Goal: Task Accomplishment & Management: Manage account settings

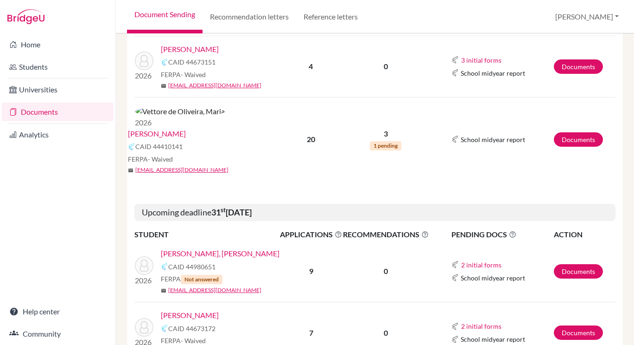
scroll to position [282, 0]
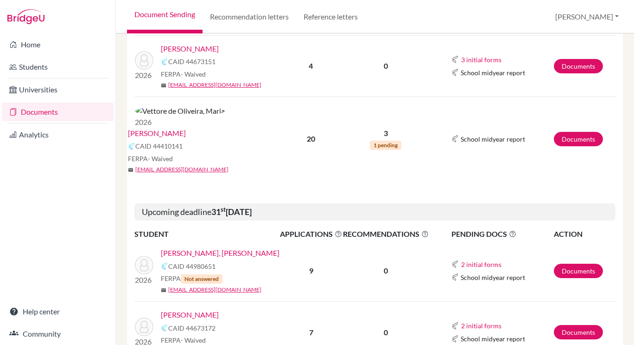
click at [236, 247] on link "Baruwal Chhetri, Aleksandra" at bounding box center [220, 252] width 119 height 11
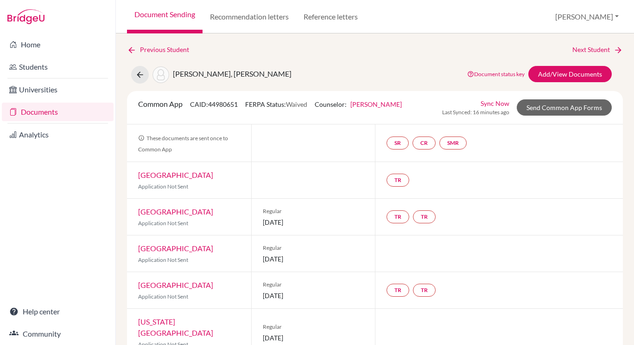
click at [151, 14] on link "Document Sending" at bounding box center [165, 16] width 76 height 33
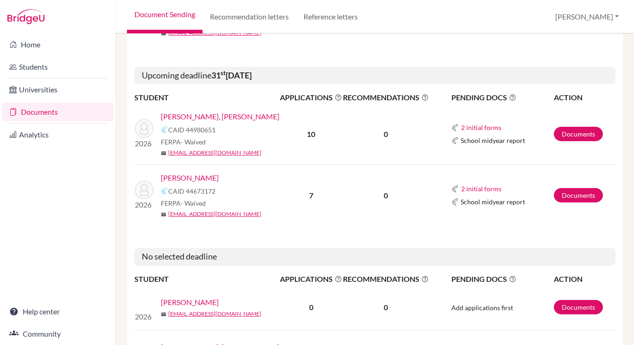
scroll to position [394, 0]
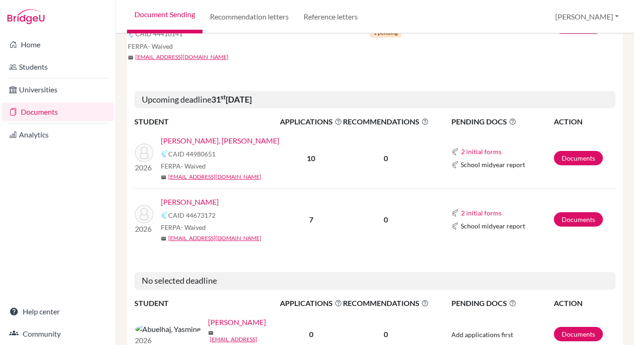
click at [241, 135] on link "[PERSON_NAME], [PERSON_NAME]" at bounding box center [220, 140] width 119 height 11
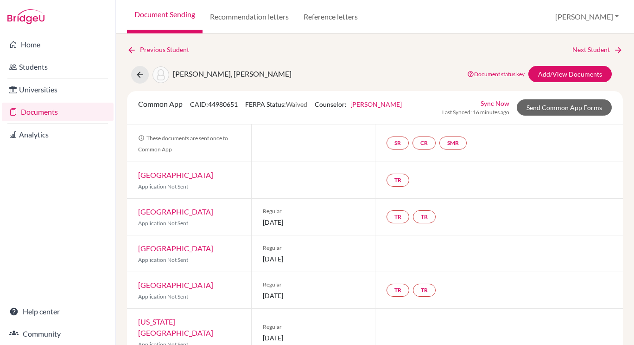
click at [165, 11] on link "Document Sending" at bounding box center [165, 16] width 76 height 33
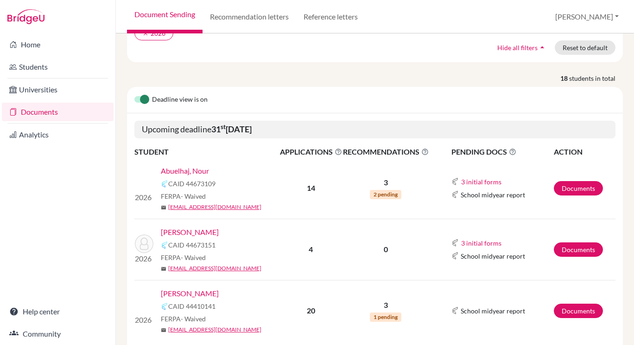
scroll to position [111, 0]
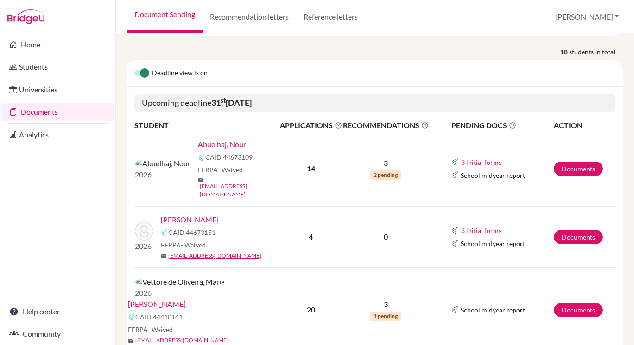
click at [201, 146] on link "Abuelhaj, Nour" at bounding box center [222, 144] width 48 height 11
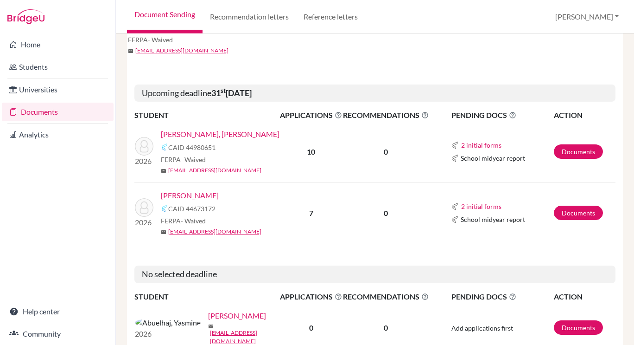
scroll to position [401, 0]
click at [198, 189] on link "[PERSON_NAME]" at bounding box center [190, 194] width 58 height 11
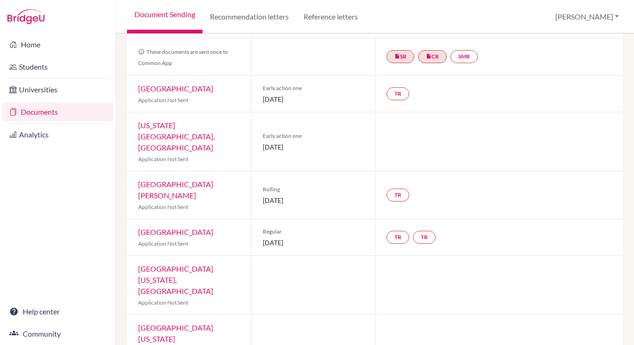
scroll to position [87, 0]
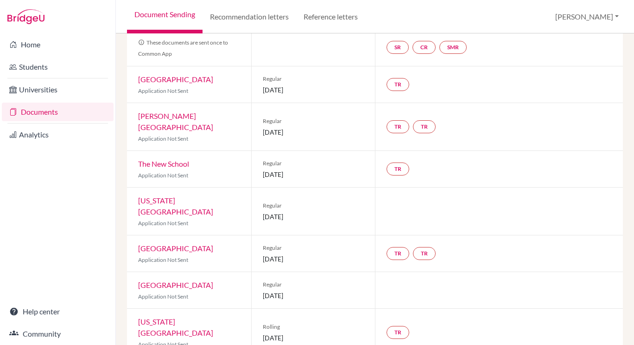
scroll to position [95, 0]
